Goal: Task Accomplishment & Management: Manage account settings

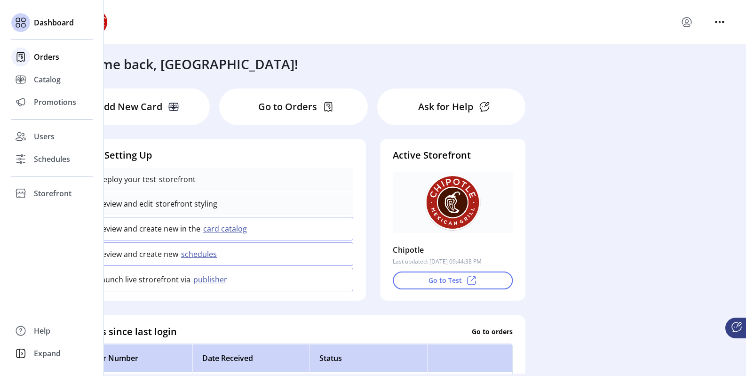
click at [39, 56] on span "Orders" at bounding box center [46, 56] width 25 height 11
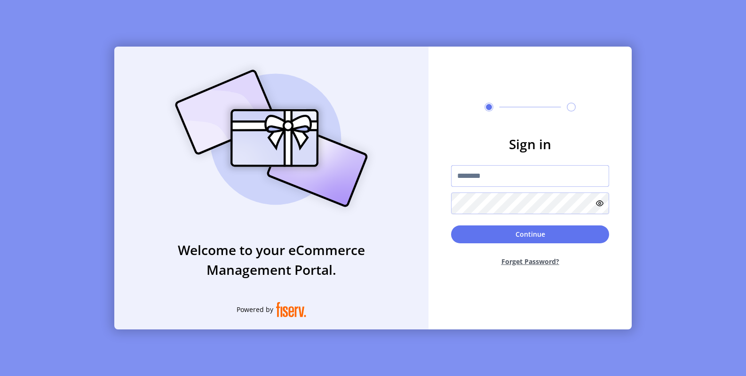
type input "**********"
click at [39, 25] on div "**********" at bounding box center [373, 188] width 746 height 376
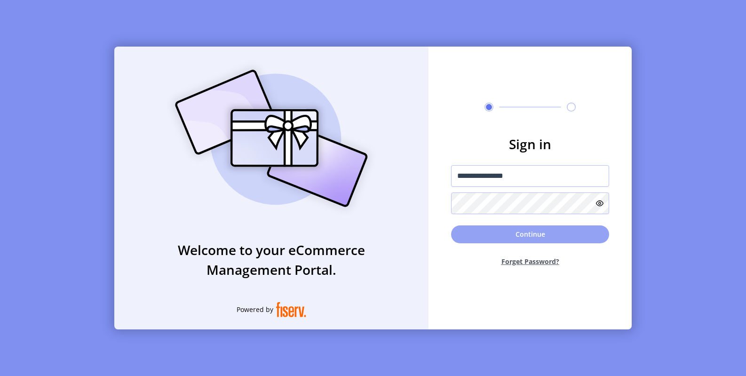
click at [528, 228] on button "Continue" at bounding box center [530, 234] width 158 height 18
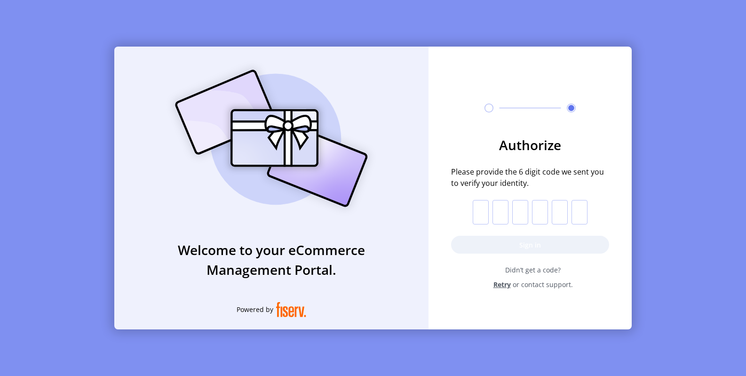
click at [478, 208] on input "text" at bounding box center [481, 212] width 16 height 24
click at [483, 212] on input "text" at bounding box center [481, 212] width 16 height 24
click at [502, 283] on span "Retry" at bounding box center [501, 284] width 17 height 10
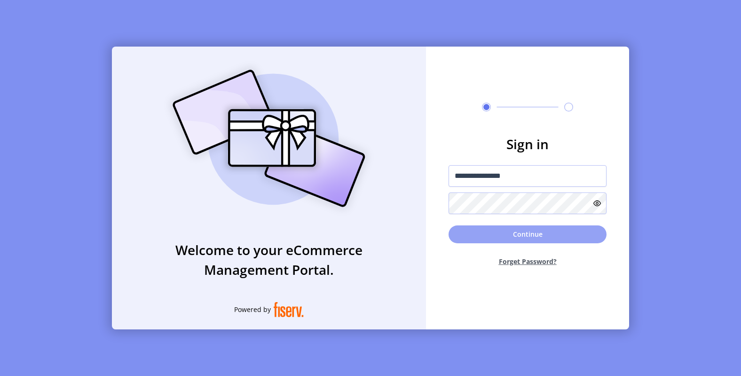
click at [511, 233] on button "Continue" at bounding box center [528, 234] width 158 height 18
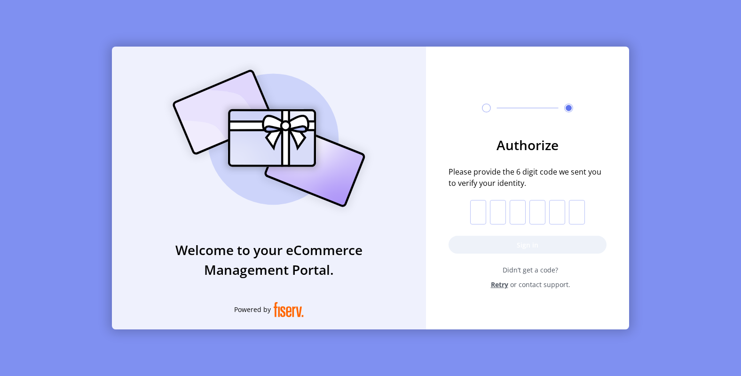
click at [479, 211] on input "text" at bounding box center [478, 212] width 16 height 24
click at [480, 213] on input "text" at bounding box center [478, 212] width 16 height 24
type input "*"
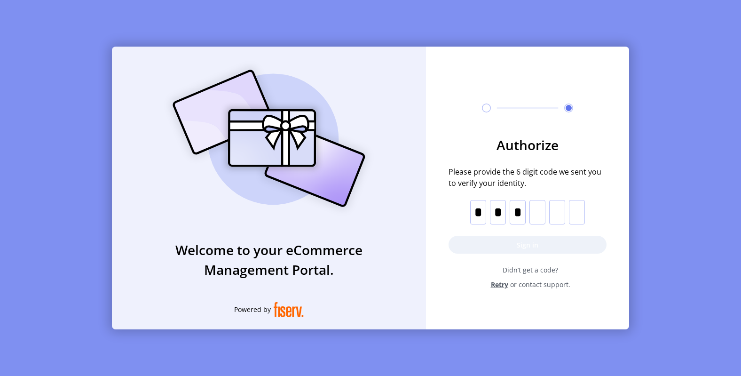
click at [516, 208] on input "*" at bounding box center [518, 212] width 16 height 24
click at [518, 208] on input "*" at bounding box center [518, 212] width 16 height 24
click at [523, 212] on input "*" at bounding box center [518, 212] width 16 height 24
click at [501, 206] on input "*" at bounding box center [498, 212] width 16 height 25
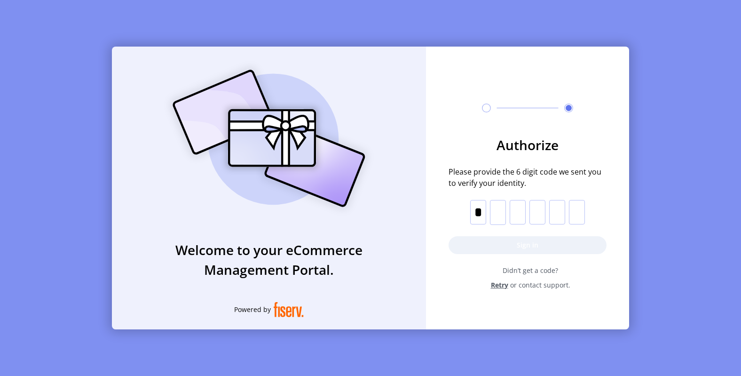
scroll to position [0, 0]
click at [472, 214] on form "Authorize Please provide the 6 digit code we sent you to verify your identity. …" at bounding box center [527, 212] width 203 height 155
click at [480, 212] on input "*" at bounding box center [478, 212] width 16 height 25
click at [486, 211] on input "*" at bounding box center [478, 212] width 16 height 25
click at [484, 212] on input "*" at bounding box center [478, 212] width 16 height 25
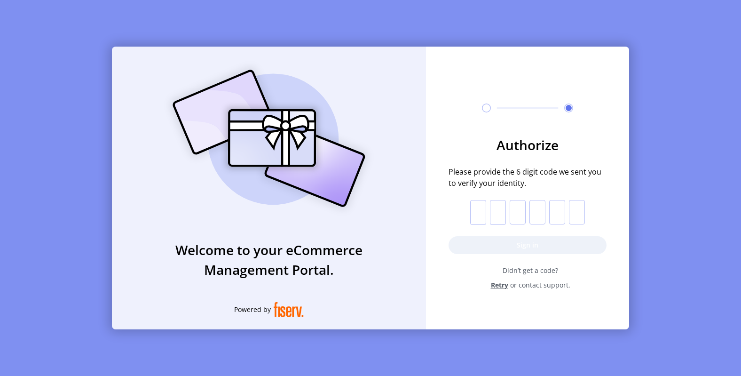
type input "*"
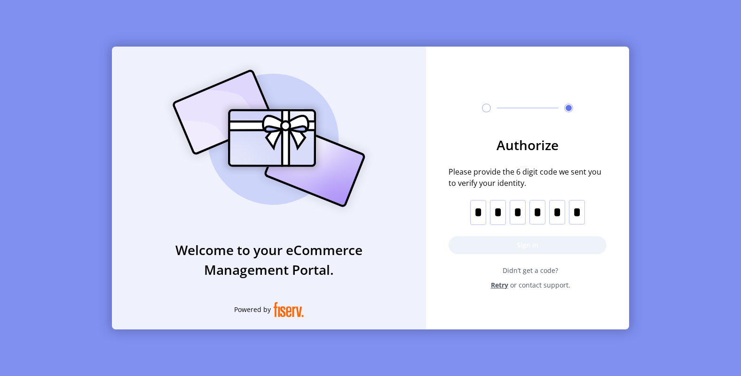
scroll to position [0, 0]
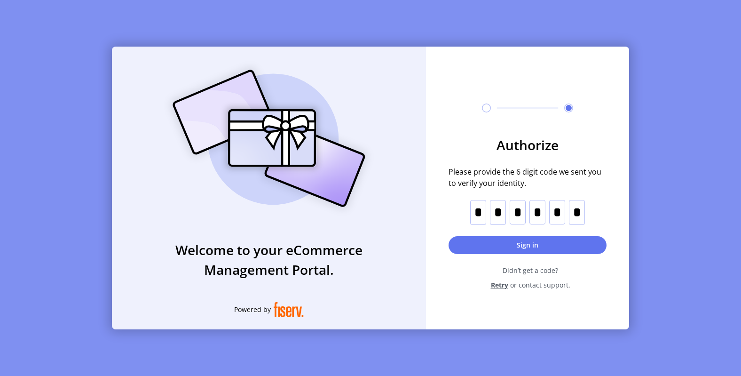
type input "*"
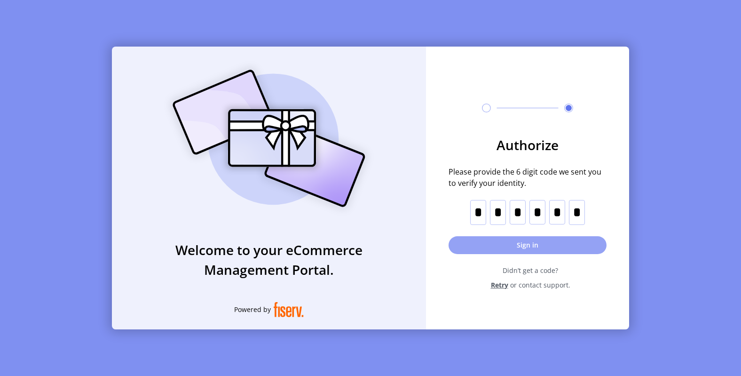
click at [535, 249] on button "Sign in" at bounding box center [528, 245] width 158 height 18
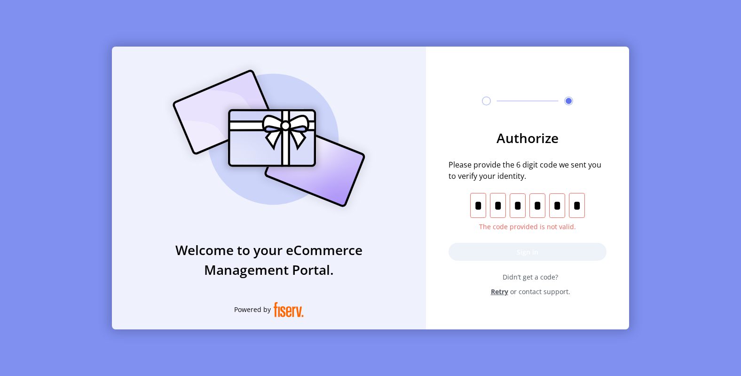
click at [498, 291] on span "Retry" at bounding box center [499, 291] width 17 height 10
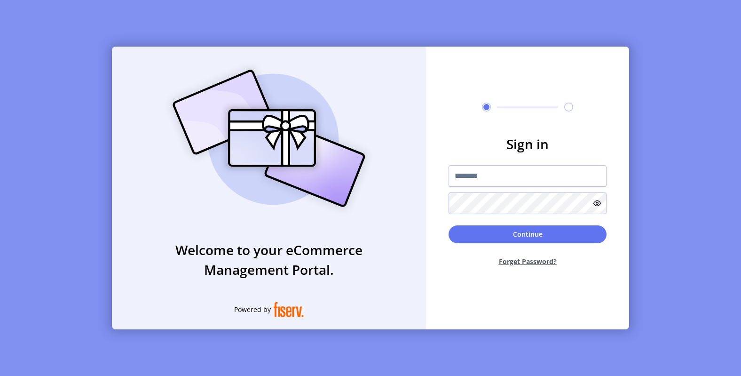
type input "**********"
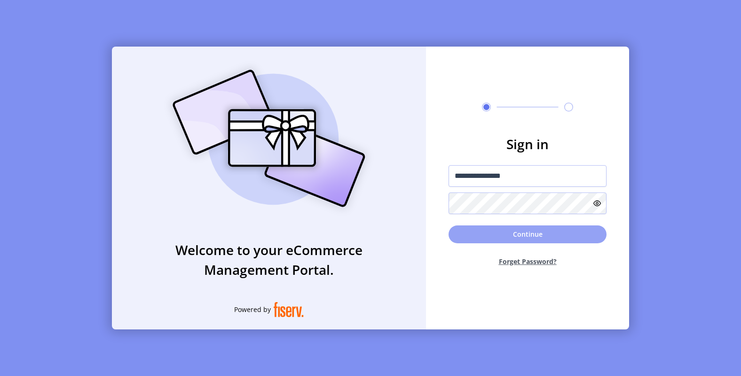
click at [522, 231] on button "Continue" at bounding box center [528, 234] width 158 height 18
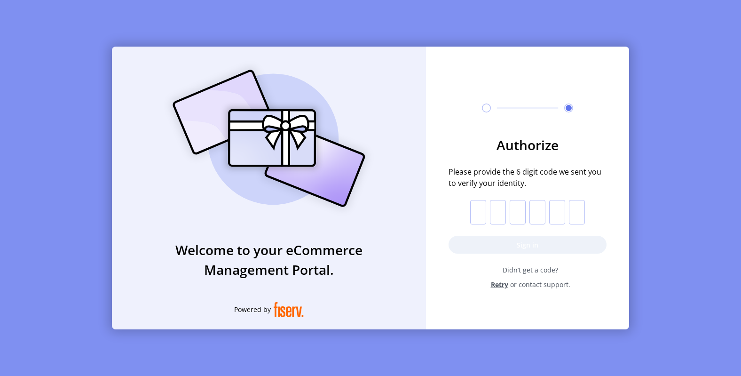
click at [482, 213] on input "text" at bounding box center [478, 212] width 16 height 24
type input "*"
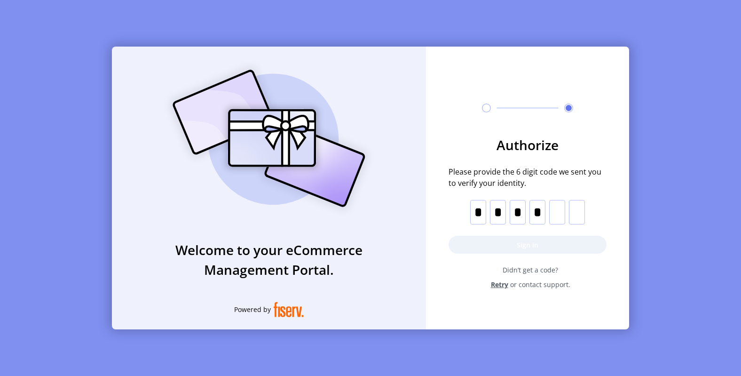
type input "*"
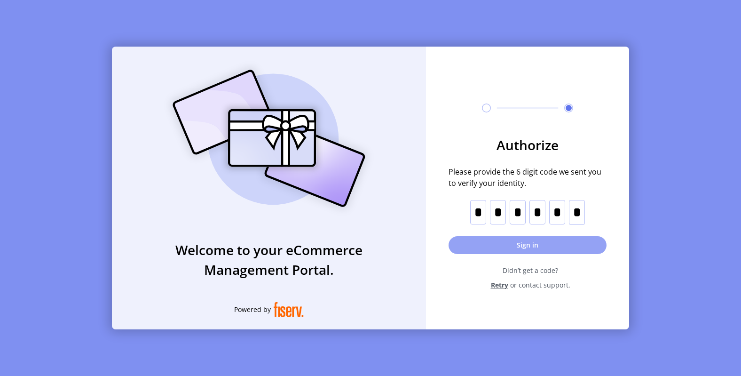
type input "*"
click at [543, 246] on button "Sign in" at bounding box center [528, 245] width 158 height 18
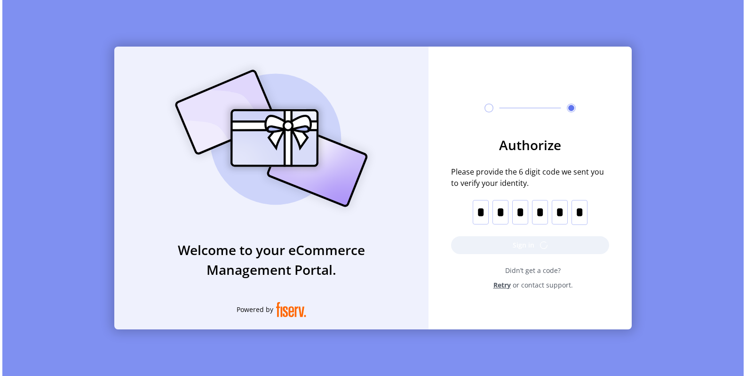
scroll to position [0, 0]
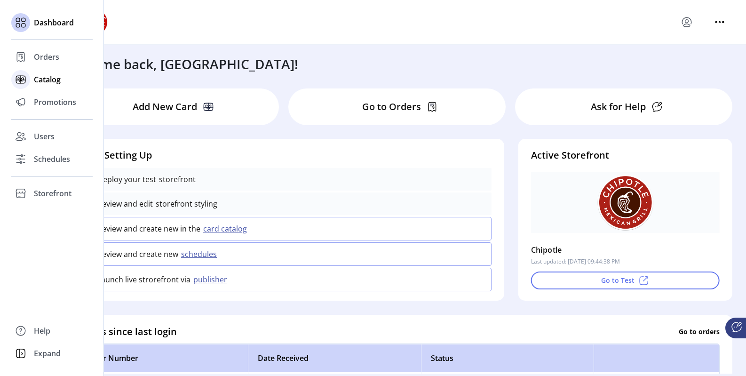
click at [50, 82] on span "Catalog" at bounding box center [47, 79] width 27 height 11
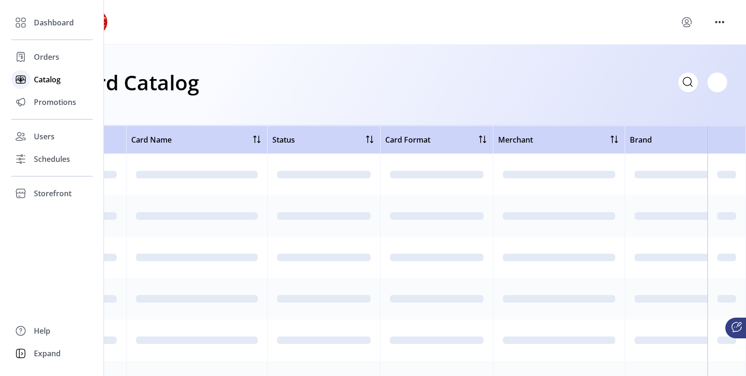
click at [49, 80] on span "Catalog" at bounding box center [47, 79] width 27 height 11
click at [43, 56] on span "Orders" at bounding box center [46, 56] width 25 height 11
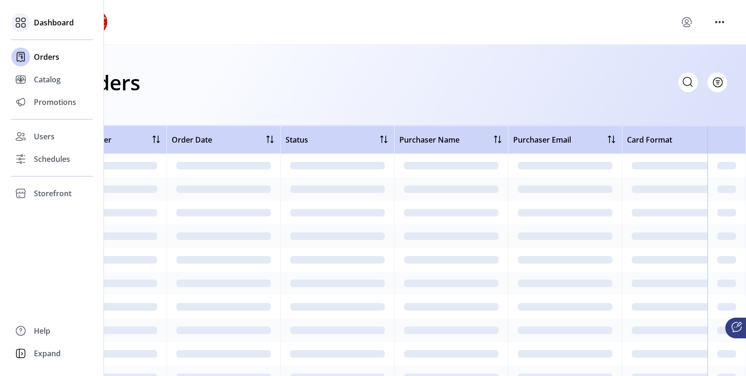
click at [47, 21] on span "Dashboard" at bounding box center [54, 22] width 40 height 11
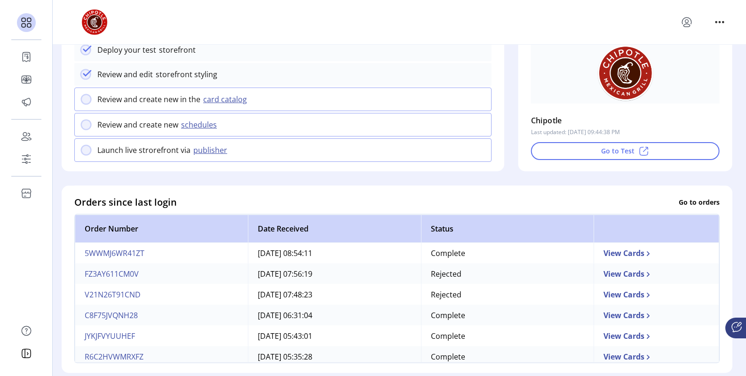
scroll to position [121, 0]
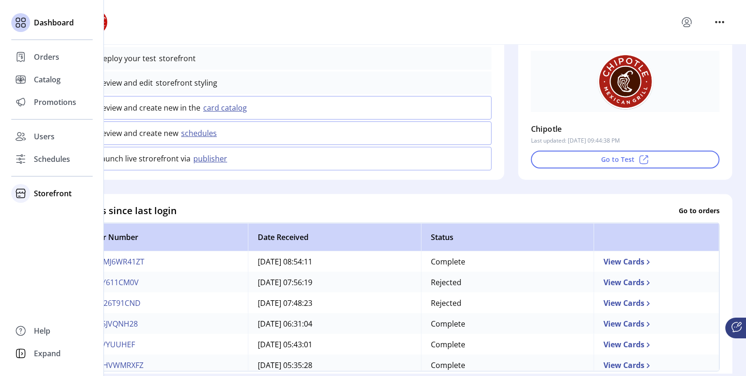
click at [40, 191] on span "Storefront" at bounding box center [53, 193] width 38 height 11
click at [46, 210] on span "Configuration" at bounding box center [58, 211] width 49 height 11
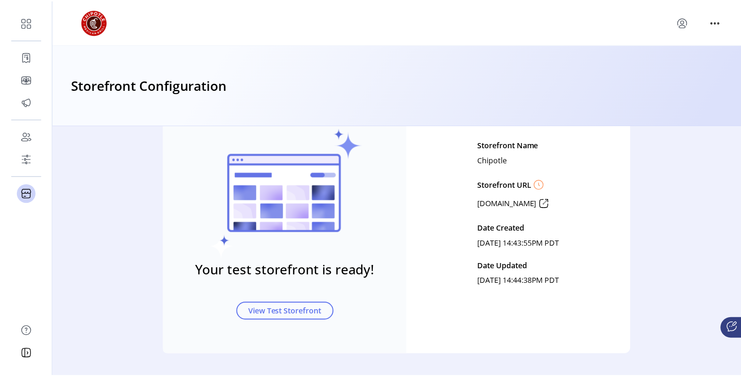
scroll to position [39, 0]
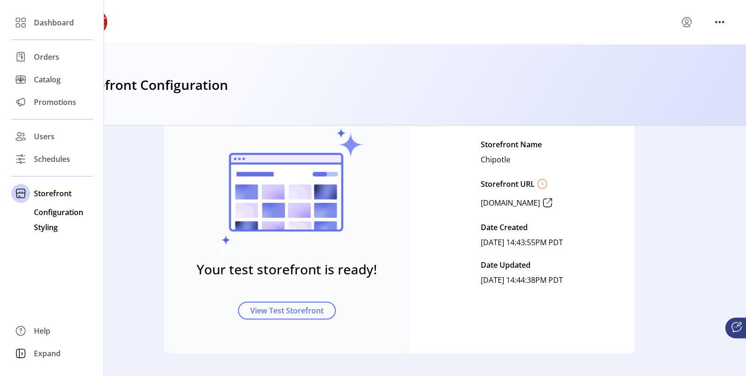
click at [52, 228] on span "Styling" at bounding box center [46, 227] width 24 height 11
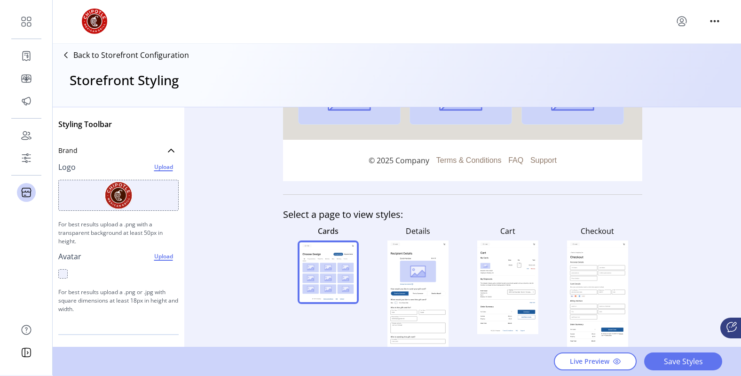
scroll to position [317, 0]
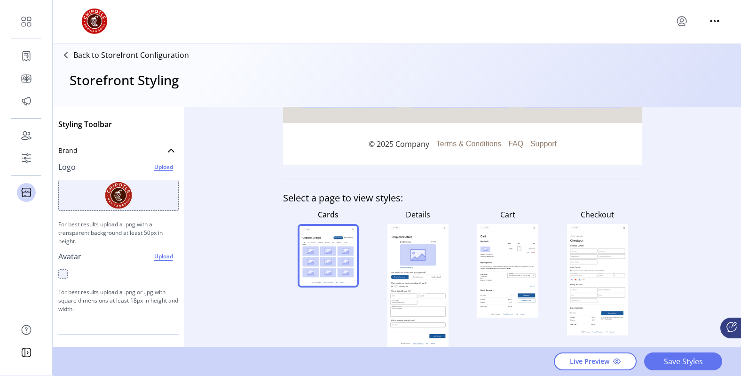
click at [422, 248] on rect at bounding box center [418, 255] width 36 height 22
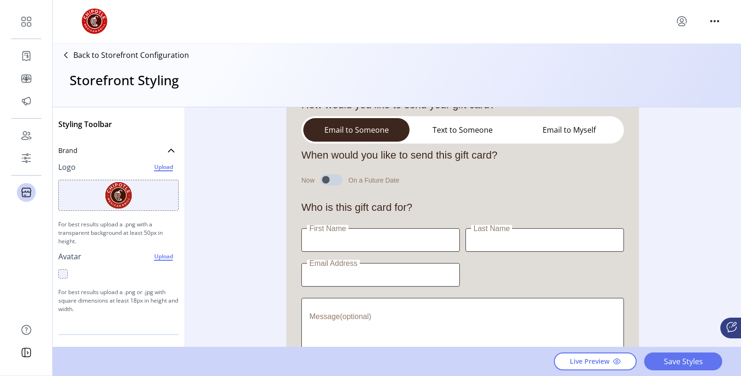
scroll to position [0, 0]
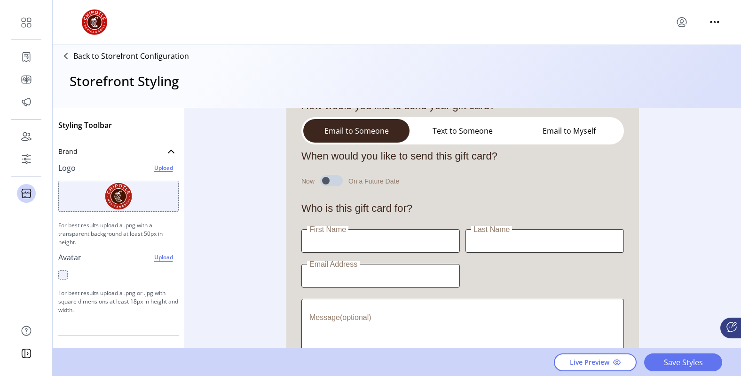
drag, startPoint x: 224, startPoint y: 187, endPoint x: 229, endPoint y: 187, distance: 5.2
click at [224, 187] on div "Styling Toolbar Brand Logo Upload For best results upload a .png with a transpa…" at bounding box center [397, 227] width 689 height 239
click at [442, 130] on button "Text to Someone" at bounding box center [463, 131] width 106 height 24
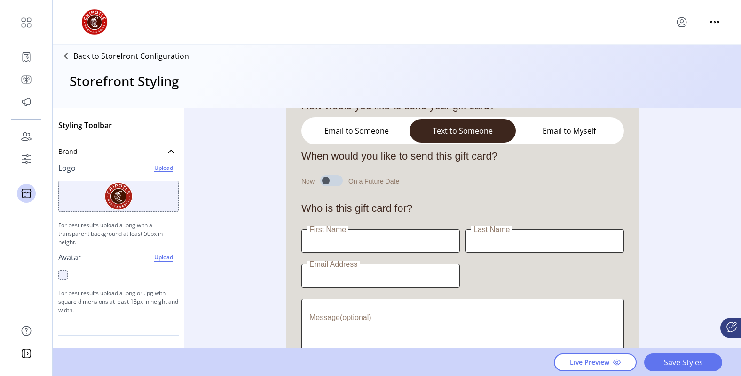
click at [364, 132] on button "Email to Someone" at bounding box center [356, 131] width 106 height 24
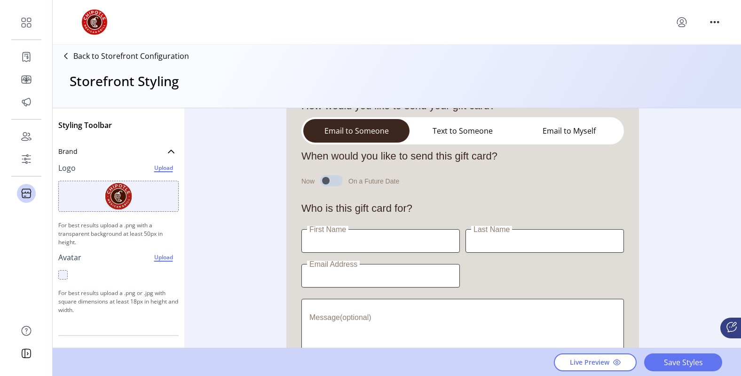
click at [459, 133] on button "Text to Someone" at bounding box center [463, 131] width 106 height 24
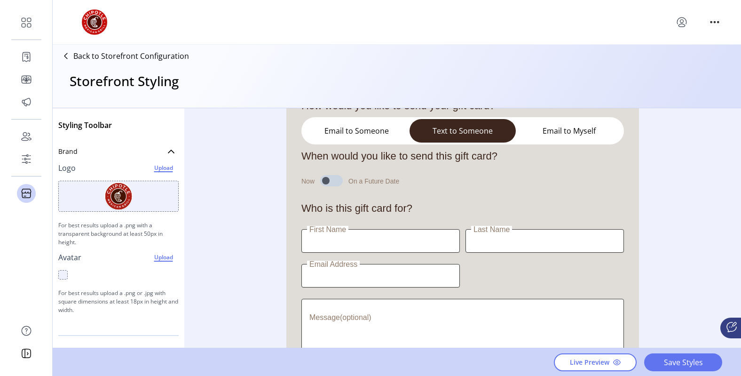
click at [364, 134] on button "Email to Someone" at bounding box center [356, 131] width 106 height 24
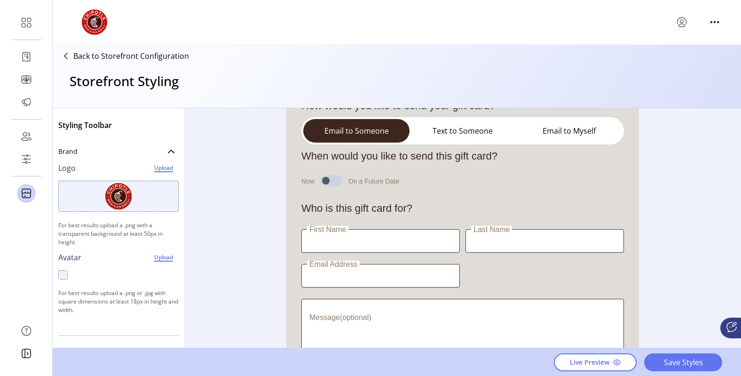
click at [205, 181] on div "Styling Toolbar Brand Logo Upload For best results upload a .png with a transpa…" at bounding box center [397, 227] width 689 height 239
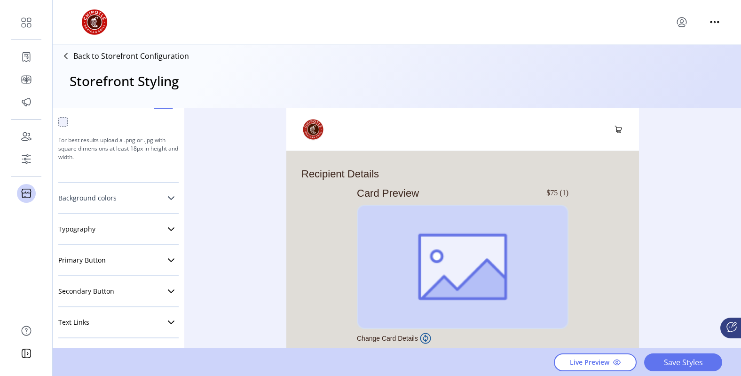
scroll to position [155, 0]
click at [143, 196] on link "Background colors" at bounding box center [118, 196] width 120 height 19
click at [156, 196] on link "Background colors" at bounding box center [118, 196] width 120 height 19
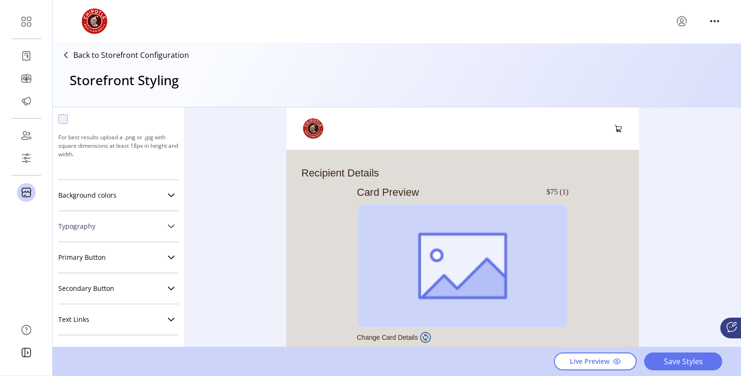
click at [150, 230] on link "Typography" at bounding box center [118, 226] width 120 height 19
click at [149, 230] on link "Typography" at bounding box center [118, 226] width 120 height 19
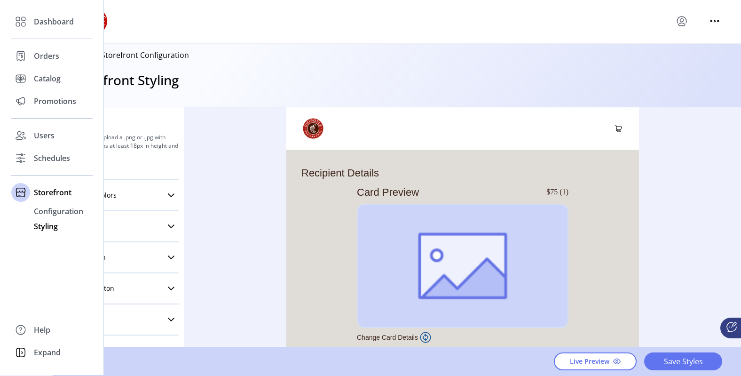
click at [51, 227] on span "Styling" at bounding box center [46, 226] width 24 height 11
click at [43, 207] on span "Configuration" at bounding box center [58, 211] width 49 height 11
